Goal: Information Seeking & Learning: Learn about a topic

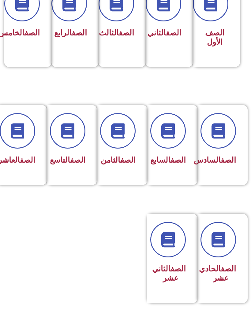
scroll to position [188, 0]
click at [225, 273] on link "الصف" at bounding box center [228, 268] width 15 height 9
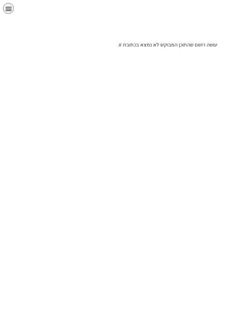
click at [12, 11] on icon "כפתור פתיחת תפריט" at bounding box center [8, 8] width 7 height 7
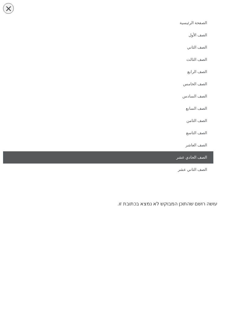
click at [203, 156] on link "الصف الحادي عشر" at bounding box center [108, 157] width 210 height 12
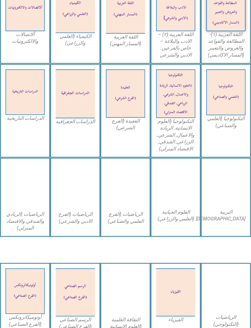
scroll to position [300, 0]
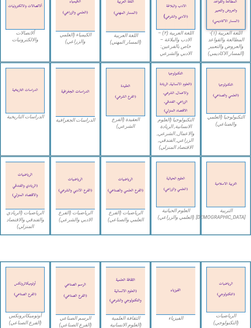
click at [65, 134] on div "الدراسات الجغرافية" at bounding box center [75, 109] width 50 height 94
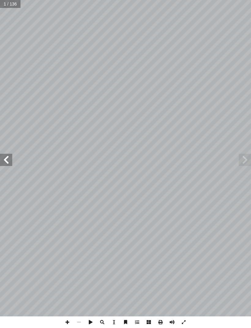
click at [8, 160] on span at bounding box center [6, 160] width 12 height 12
click at [8, 156] on span at bounding box center [6, 160] width 12 height 12
click at [8, 157] on span at bounding box center [6, 160] width 12 height 12
click at [13, 3] on input "text" at bounding box center [12, 4] width 25 height 8
click at [240, 156] on span at bounding box center [244, 160] width 12 height 12
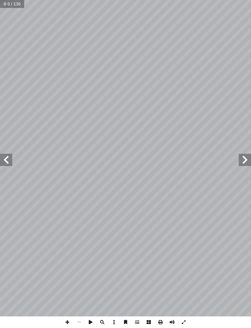
click at [242, 158] on span at bounding box center [244, 160] width 12 height 12
click at [13, 2] on input "text" at bounding box center [12, 4] width 25 height 8
type input "**"
click at [12, 160] on span at bounding box center [6, 160] width 12 height 12
click at [9, 156] on span at bounding box center [6, 160] width 12 height 12
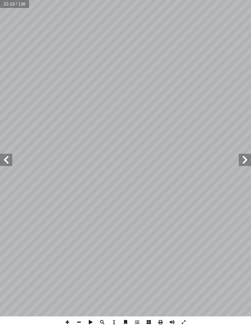
click at [12, 161] on span at bounding box center [6, 160] width 12 height 12
click at [10, 161] on span at bounding box center [6, 160] width 12 height 12
click at [8, 159] on span at bounding box center [6, 160] width 12 height 12
click at [12, 160] on span at bounding box center [6, 160] width 12 height 12
click at [238, 157] on span at bounding box center [244, 160] width 12 height 12
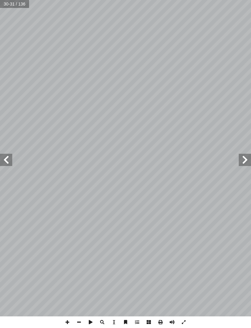
click at [240, 158] on span at bounding box center [244, 160] width 12 height 12
click at [242, 159] on span at bounding box center [244, 160] width 12 height 12
click at [241, 157] on span at bounding box center [244, 160] width 12 height 12
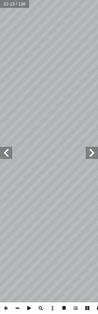
click at [9, 152] on span at bounding box center [6, 153] width 12 height 12
click at [9, 147] on span at bounding box center [6, 153] width 12 height 12
click at [88, 158] on span at bounding box center [92, 153] width 12 height 12
click at [93, 154] on span at bounding box center [92, 153] width 12 height 12
click at [96, 147] on span at bounding box center [92, 153] width 12 height 12
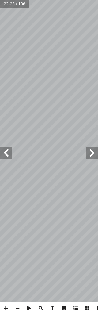
click at [11, 154] on span at bounding box center [6, 153] width 12 height 12
click at [9, 153] on span at bounding box center [6, 153] width 12 height 12
click at [12, 152] on span at bounding box center [6, 153] width 12 height 12
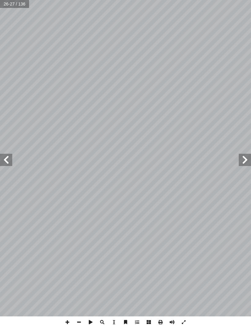
click at [9, 163] on span at bounding box center [6, 160] width 12 height 12
click at [10, 157] on span at bounding box center [6, 160] width 12 height 12
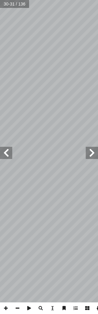
click at [89, 158] on span at bounding box center [92, 153] width 12 height 12
click at [90, 158] on span at bounding box center [92, 153] width 12 height 12
click at [87, 157] on span at bounding box center [92, 153] width 12 height 12
click at [91, 156] on span at bounding box center [92, 153] width 12 height 12
click at [88, 156] on span at bounding box center [92, 153] width 12 height 12
